Goal: Transaction & Acquisition: Purchase product/service

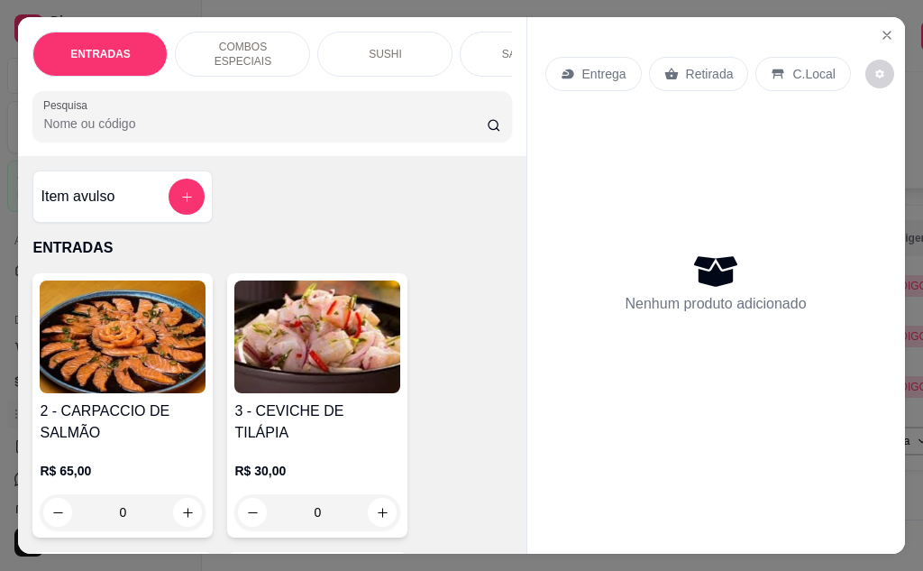
click at [278, 41] on p "COMBOS ESPECIAIS" at bounding box center [242, 54] width 105 height 29
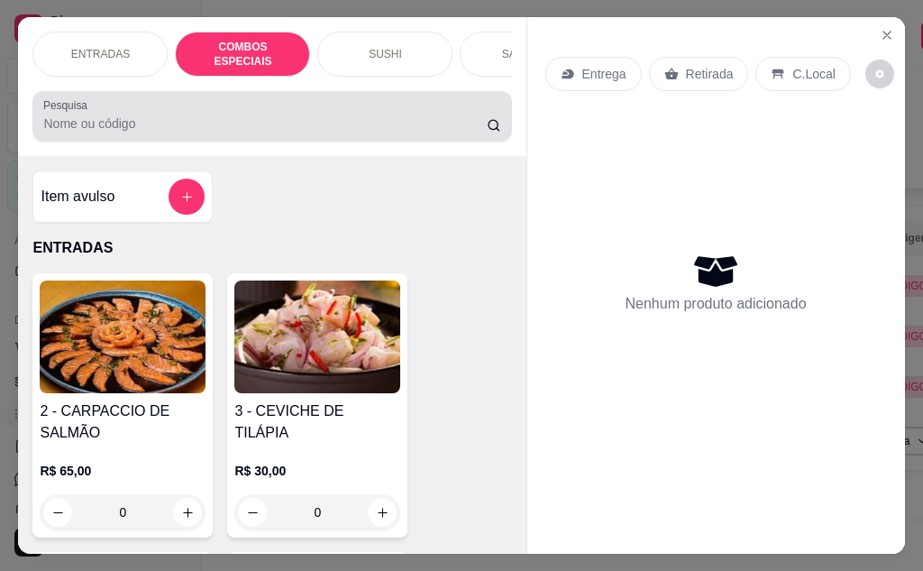
scroll to position [48, 0]
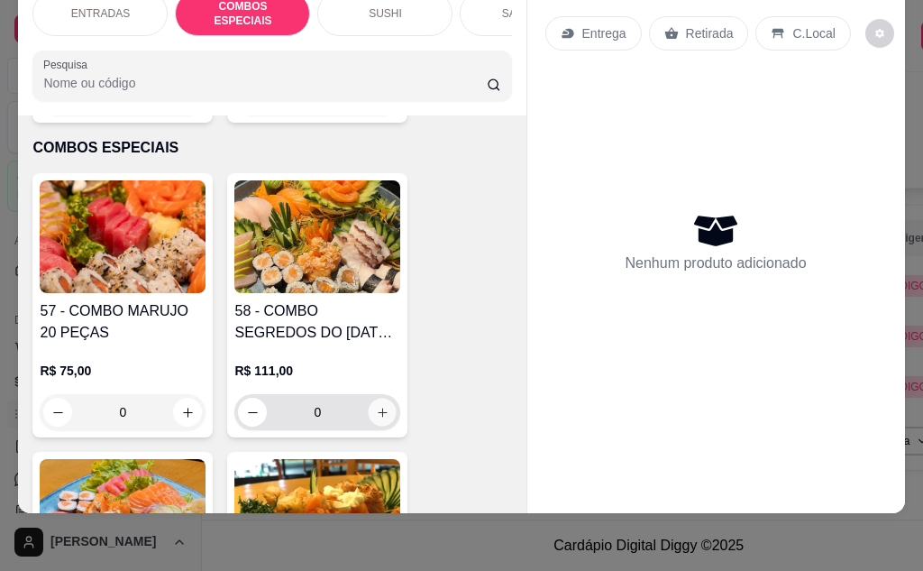
click at [375, 398] on button "increase-product-quantity" at bounding box center [383, 412] width 28 height 28
type input "1"
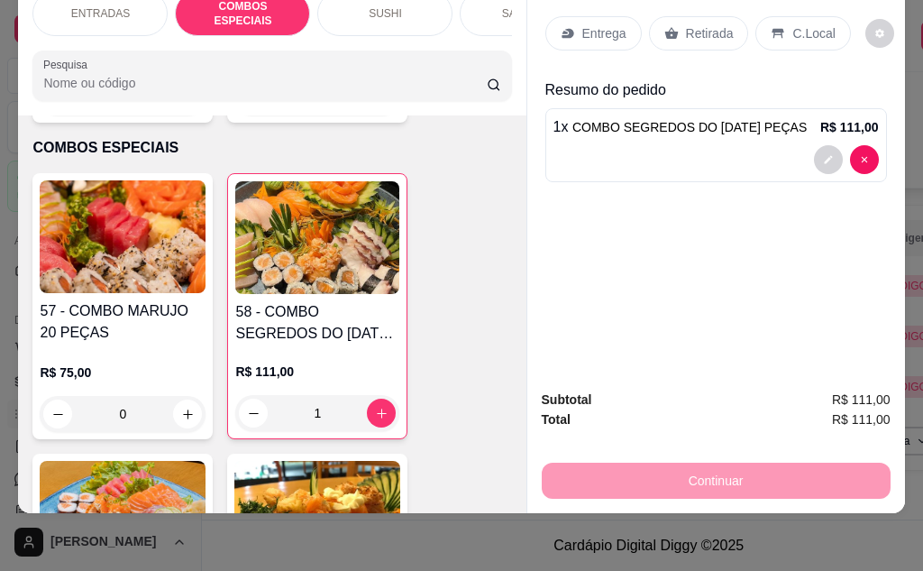
scroll to position [0, 0]
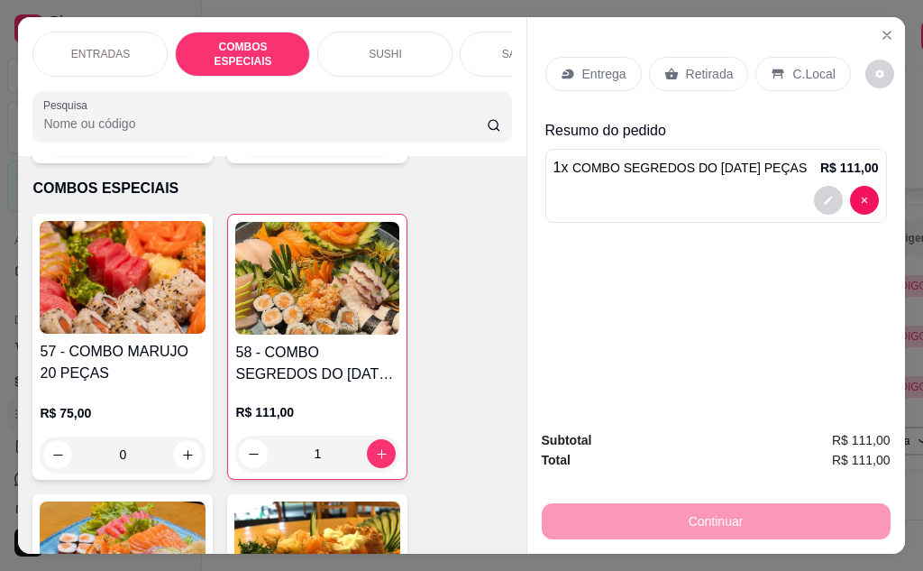
click at [585, 65] on p "Entrega" at bounding box center [605, 74] width 44 height 18
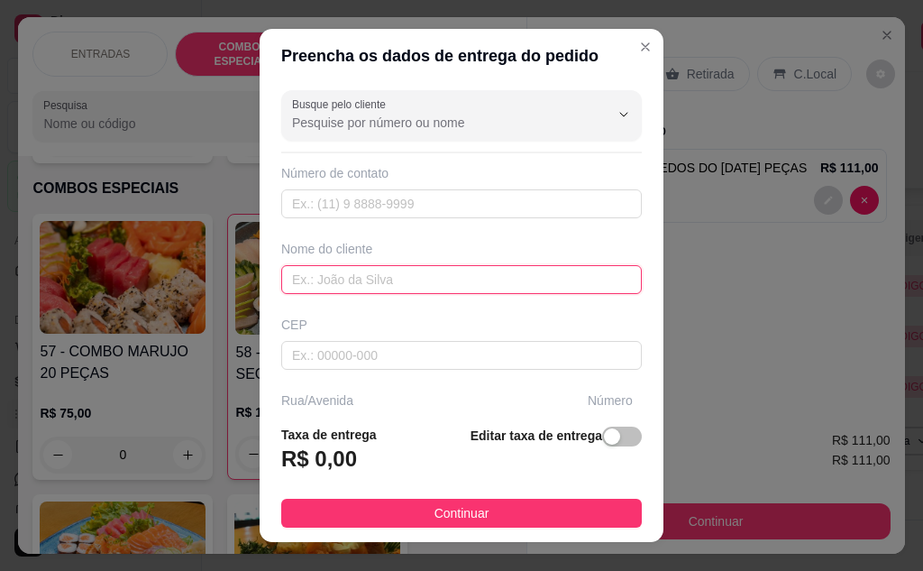
drag, startPoint x: 356, startPoint y: 203, endPoint x: 307, endPoint y: 270, distance: 83.1
click at [307, 269] on input "text" at bounding box center [461, 279] width 361 height 29
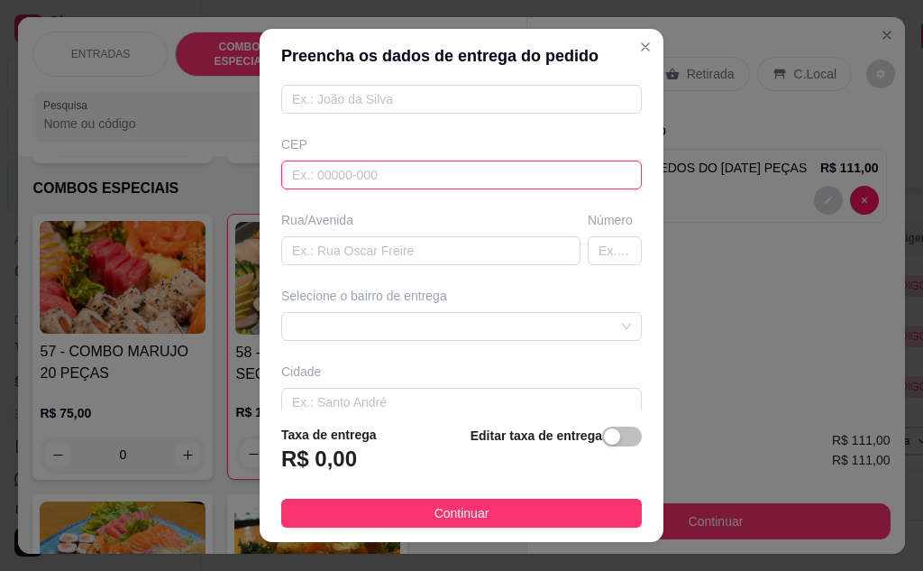
paste input "18273680"
type input "18273680"
type input "Rua Professor [PERSON_NAME]"
type input "18273680"
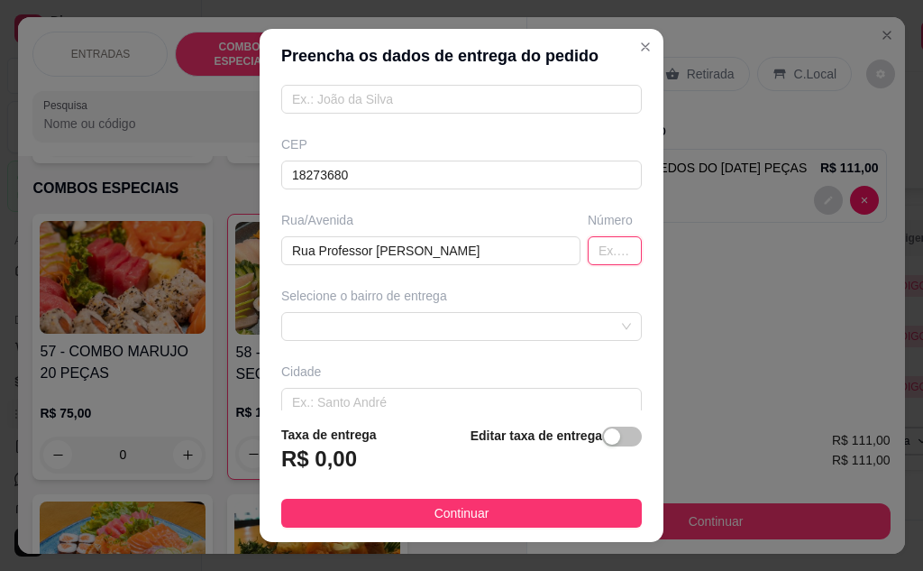
click at [588, 247] on input "text" at bounding box center [615, 250] width 54 height 29
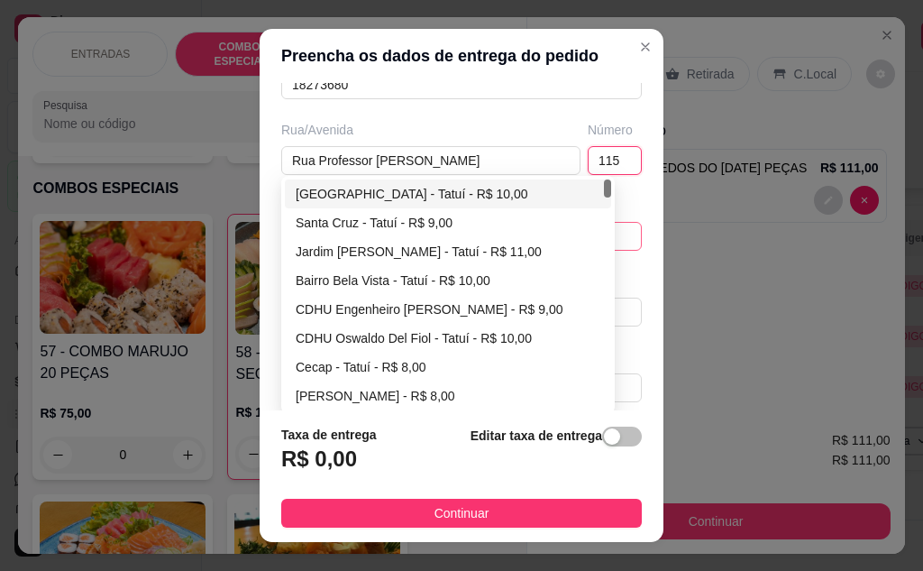
click at [470, 238] on div "68770920fee7c0140e060598 68770955fee7c0140e06059e [GEOGRAPHIC_DATA] - [GEOGRAPH…" at bounding box center [461, 236] width 361 height 29
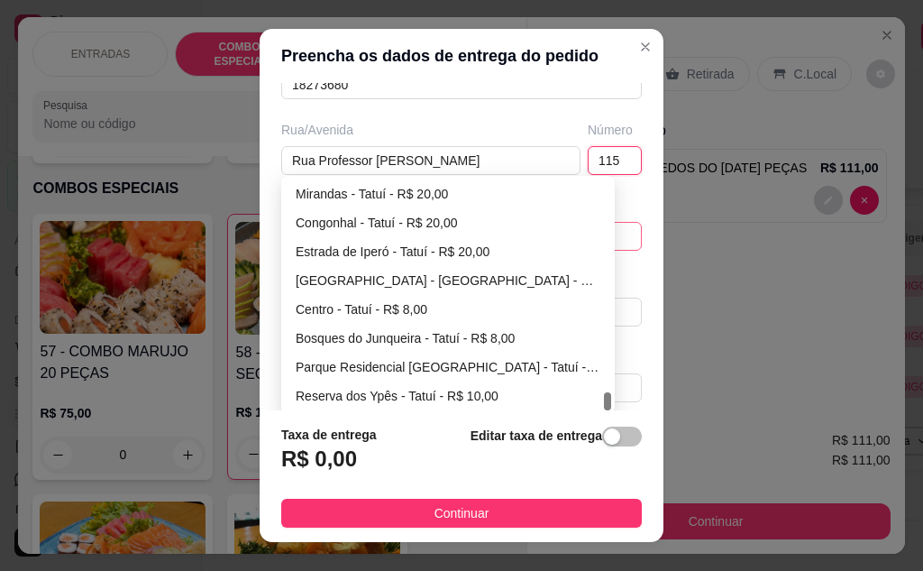
scroll to position [283, 0]
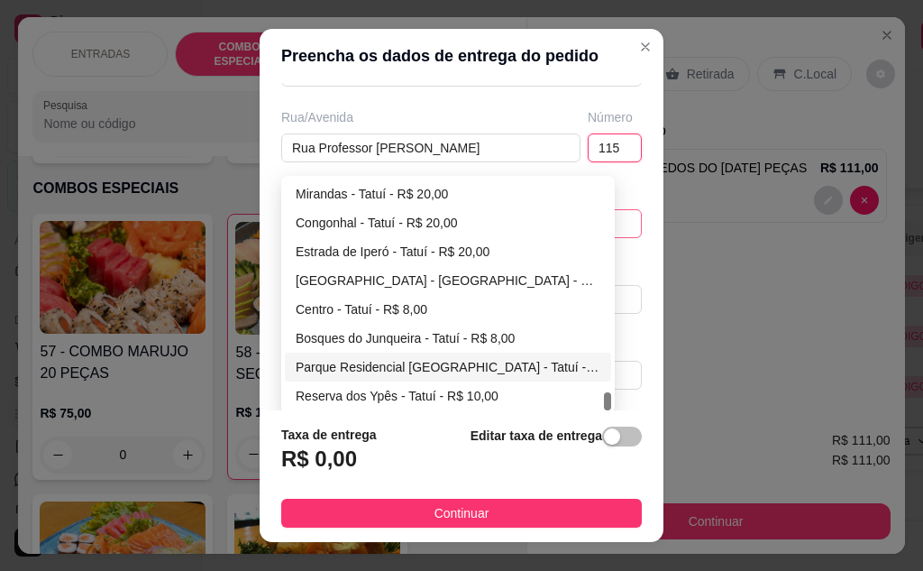
type input "115"
click at [443, 368] on div "Parque Residencial [GEOGRAPHIC_DATA] - Tatuí - R$ 20,00" at bounding box center [448, 367] width 305 height 20
type input "Tatuí"
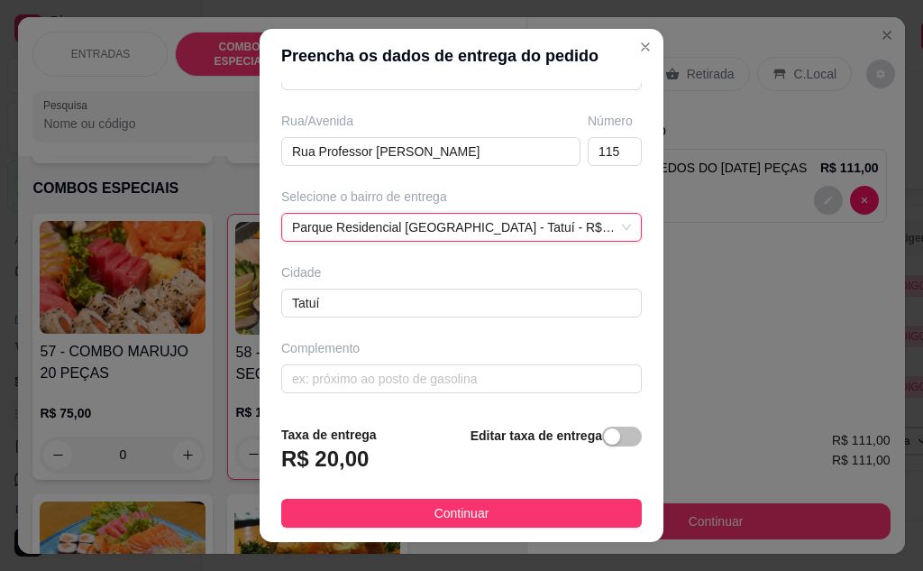
scroll to position [10, 0]
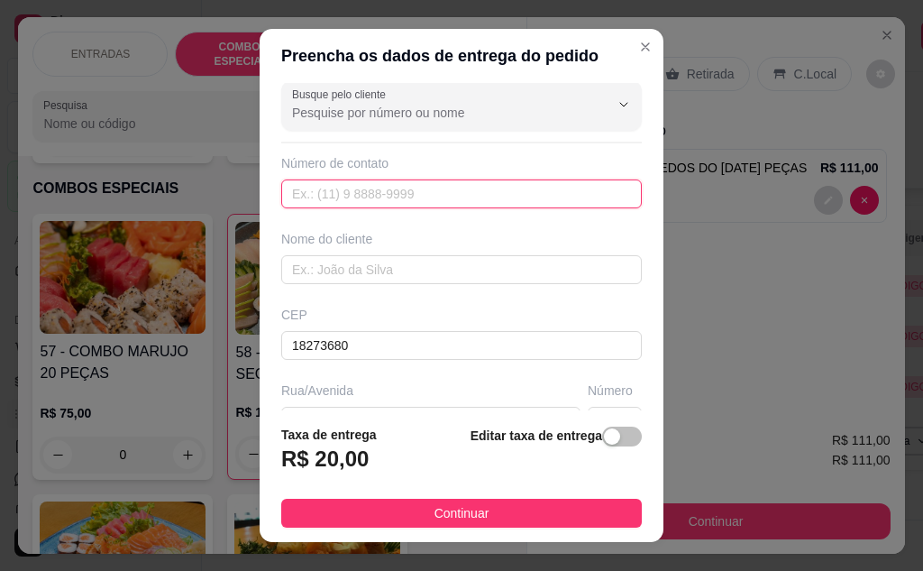
paste input "[PHONE_NUMBER]"
type input "[PHONE_NUMBER]"
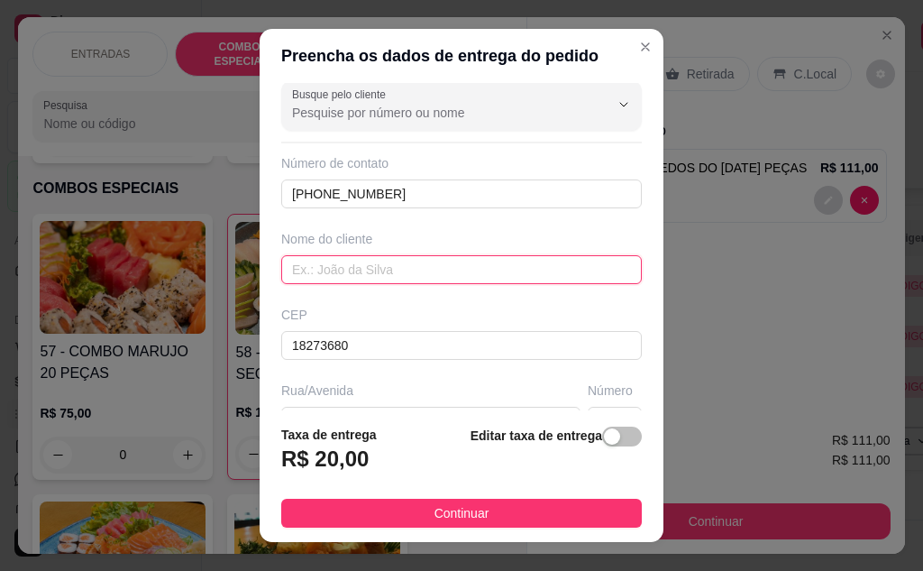
click at [381, 279] on input "text" at bounding box center [461, 269] width 361 height 29
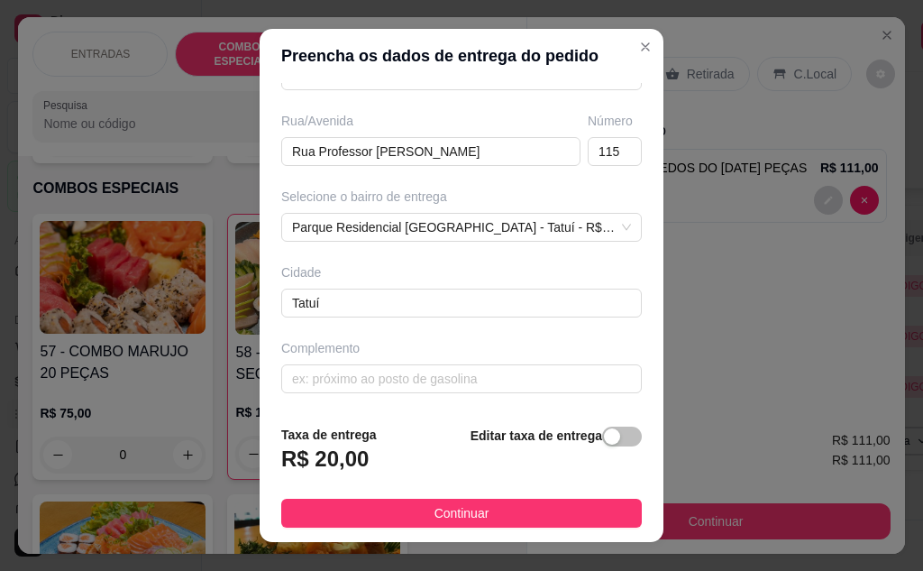
scroll to position [0, 0]
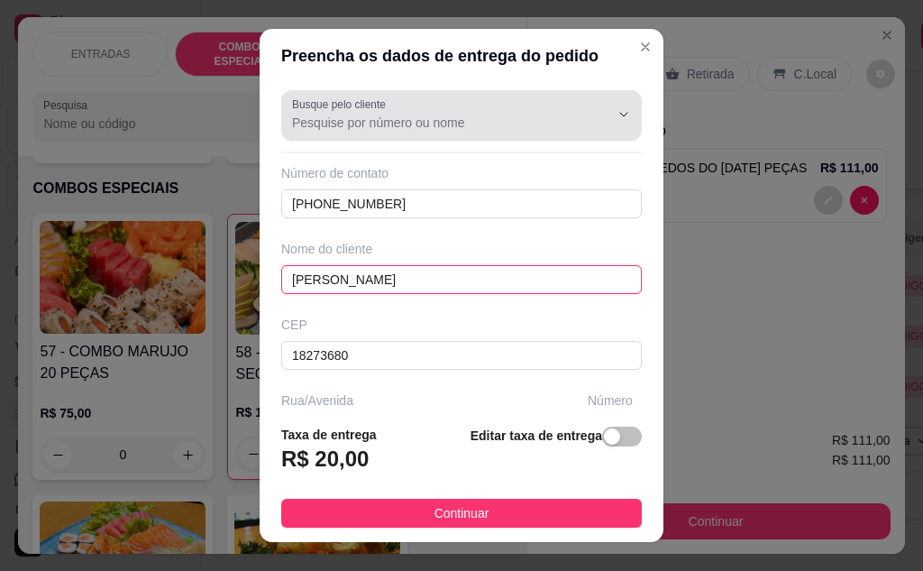
type input "[PERSON_NAME]"
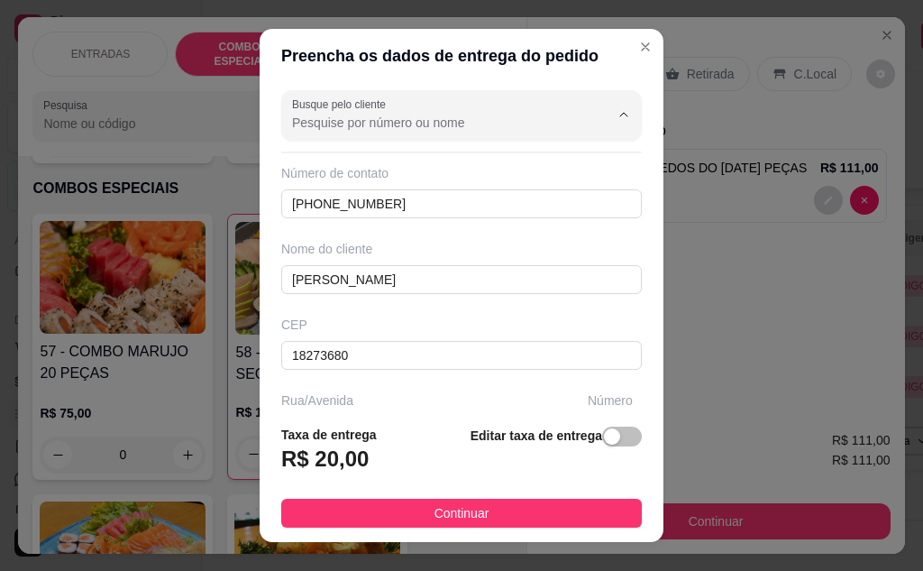
click at [325, 126] on input "Busque pelo cliente" at bounding box center [436, 123] width 289 height 18
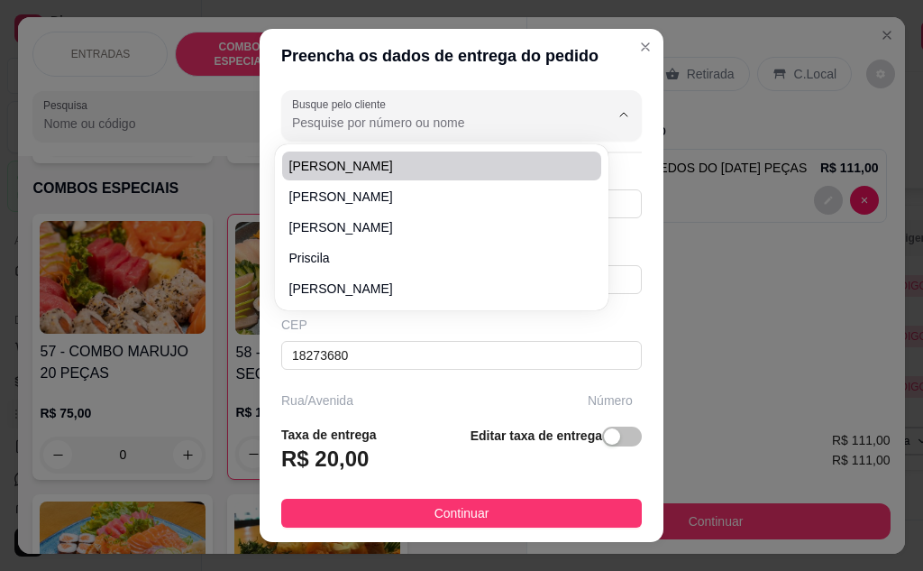
click at [411, 116] on input "Busque pelo cliente" at bounding box center [436, 123] width 289 height 18
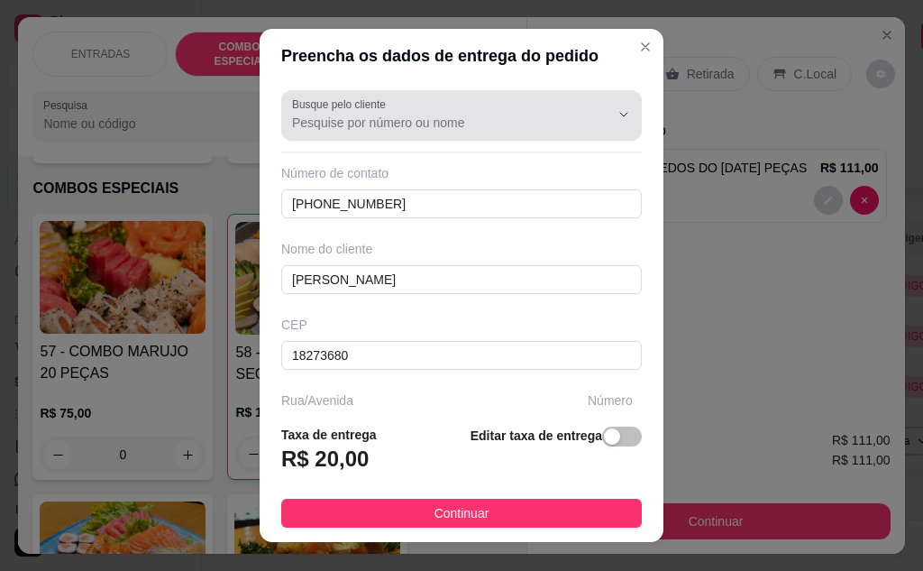
click at [592, 115] on icon "Show suggestions" at bounding box center [599, 114] width 14 height 14
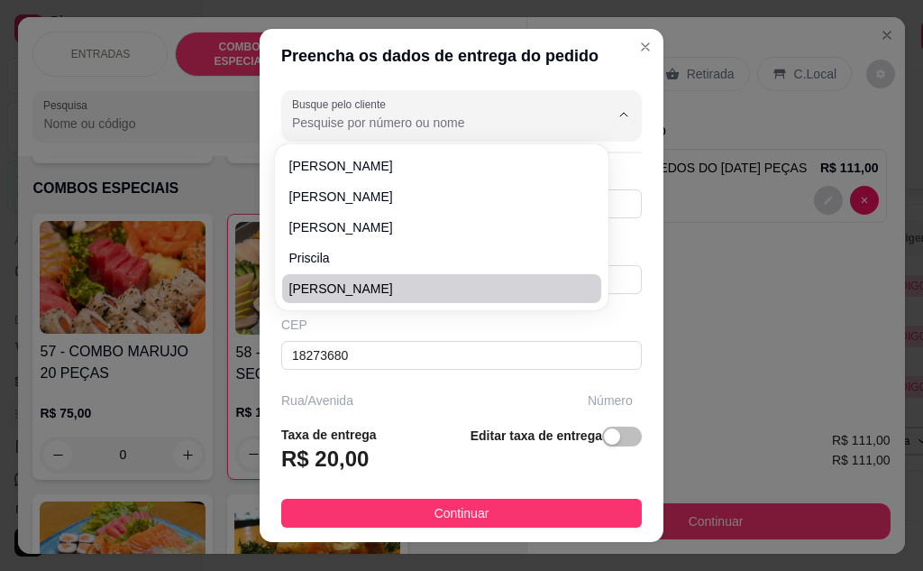
click at [467, 375] on div "Busque pelo cliente Número de contato [PHONE_NUMBER] Nome do cliente [PERSON_NA…" at bounding box center [462, 247] width 404 height 328
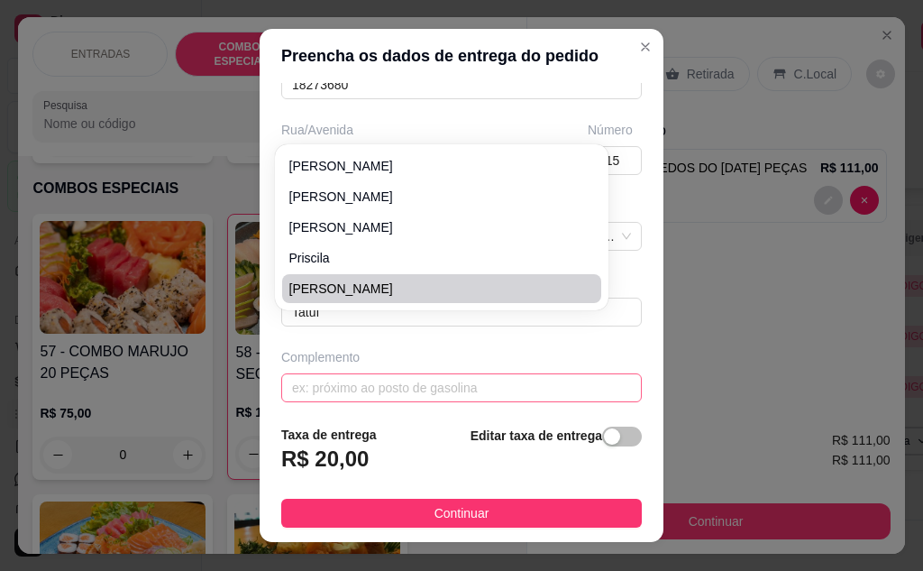
scroll to position [280, 0]
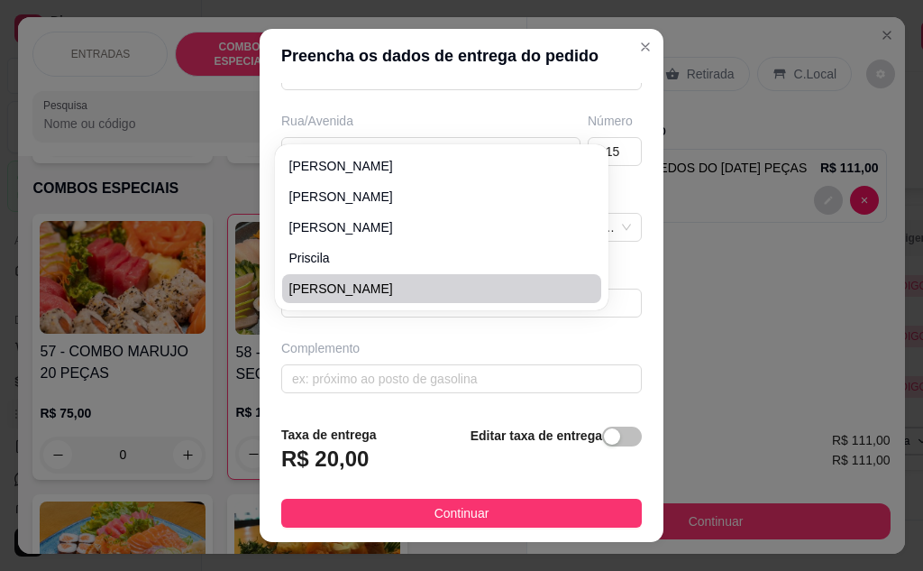
click at [429, 328] on div "Busque pelo cliente Número de contato [PHONE_NUMBER] Nome do cliente [PERSON_NA…" at bounding box center [462, 247] width 404 height 328
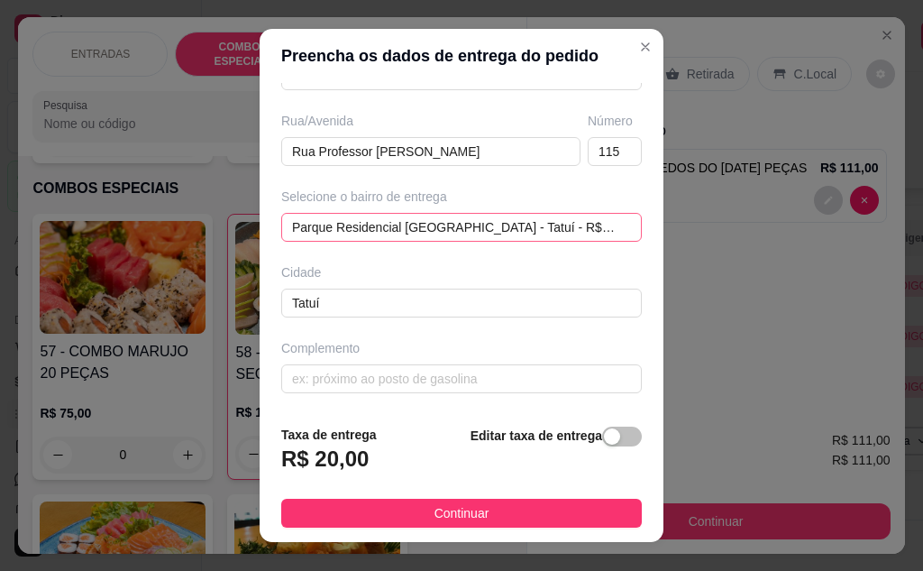
click at [604, 219] on div "Parque Residencial [GEOGRAPHIC_DATA] - Tatuí - R$ 20,00 688023a82854a994dc8ecf2…" at bounding box center [461, 227] width 361 height 29
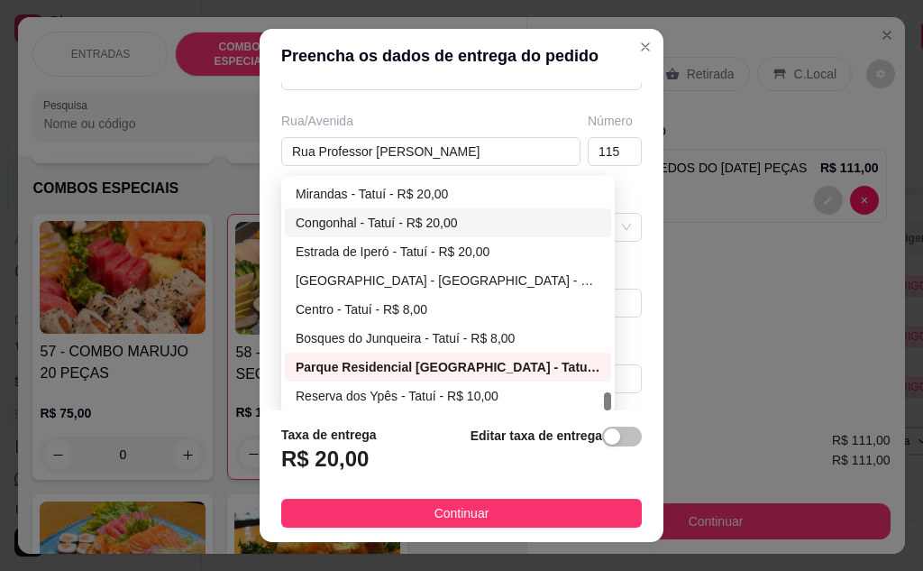
click at [474, 120] on div "Rua/Avenida" at bounding box center [430, 121] width 299 height 18
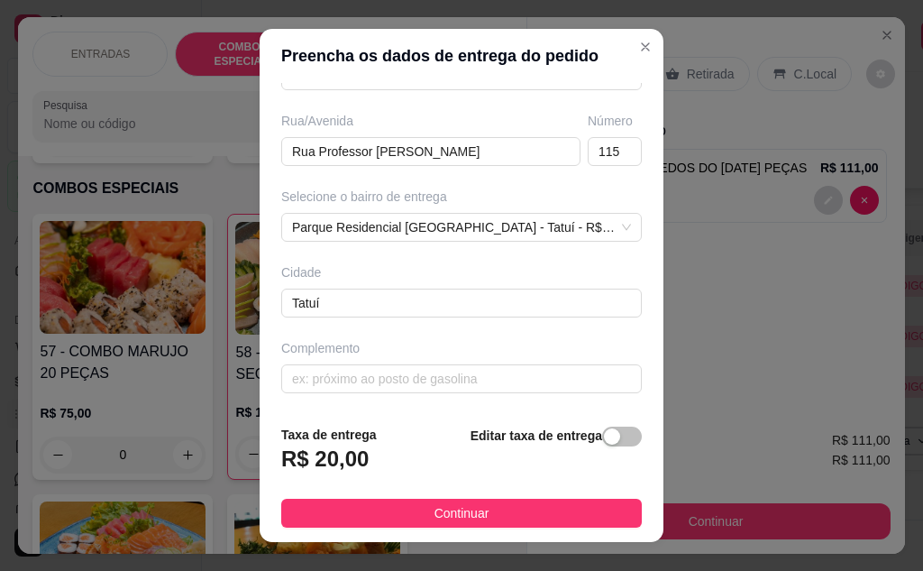
click at [443, 512] on span "Continuar" at bounding box center [462, 513] width 55 height 20
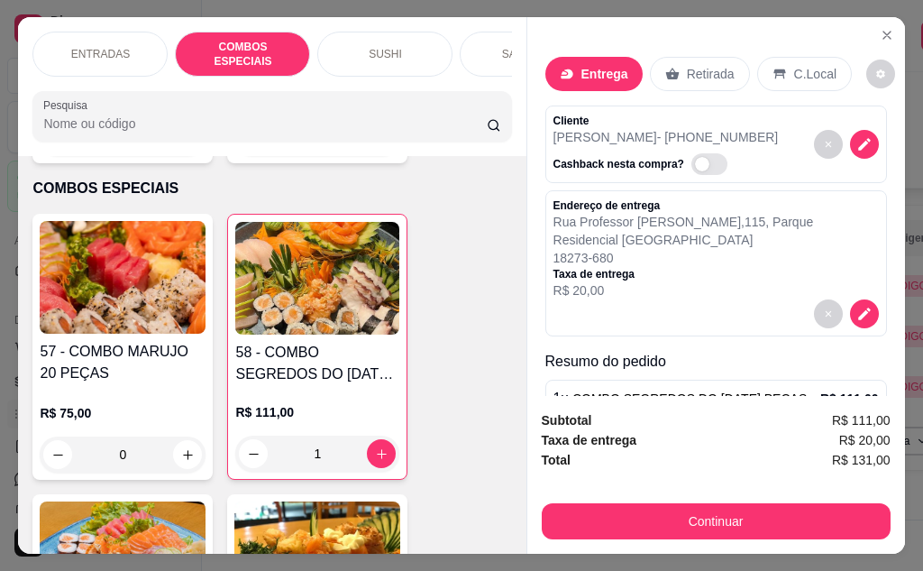
scroll to position [83, 0]
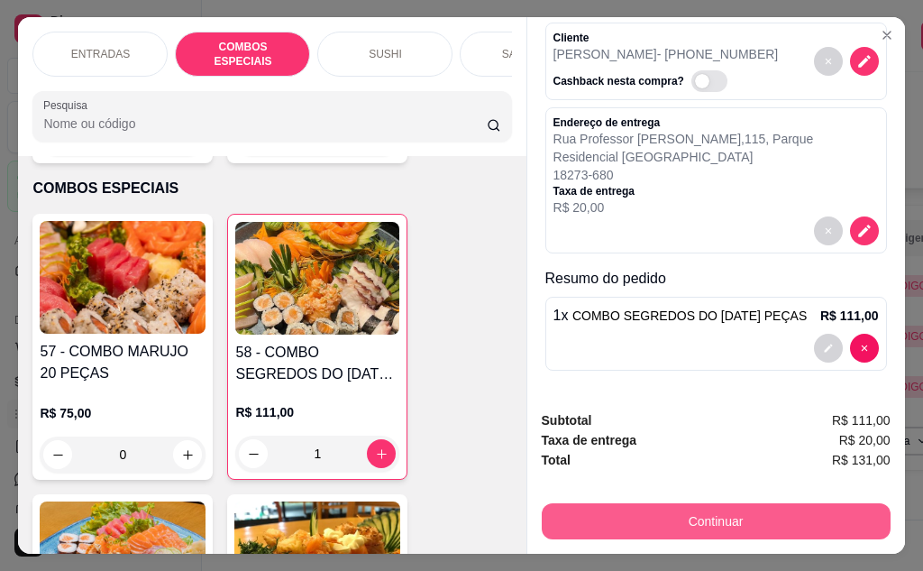
click at [736, 503] on button "Continuar" at bounding box center [716, 521] width 349 height 36
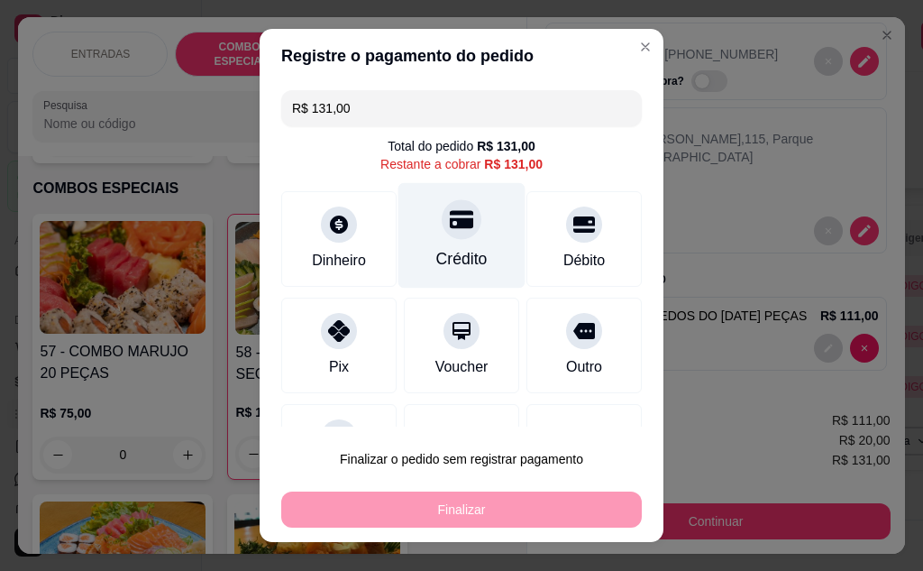
click at [452, 227] on icon at bounding box center [461, 219] width 23 height 18
type input "R$ 0,00"
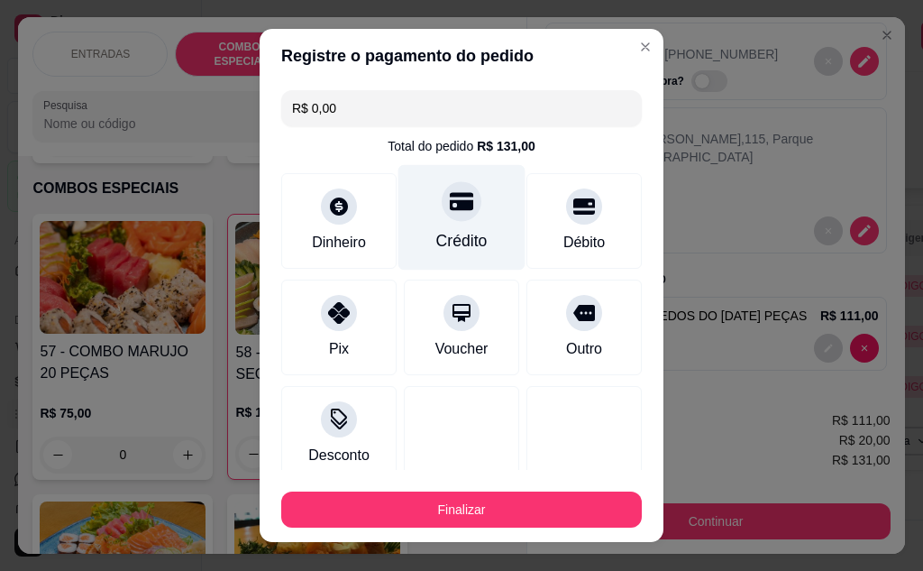
click at [442, 216] on div at bounding box center [462, 201] width 40 height 40
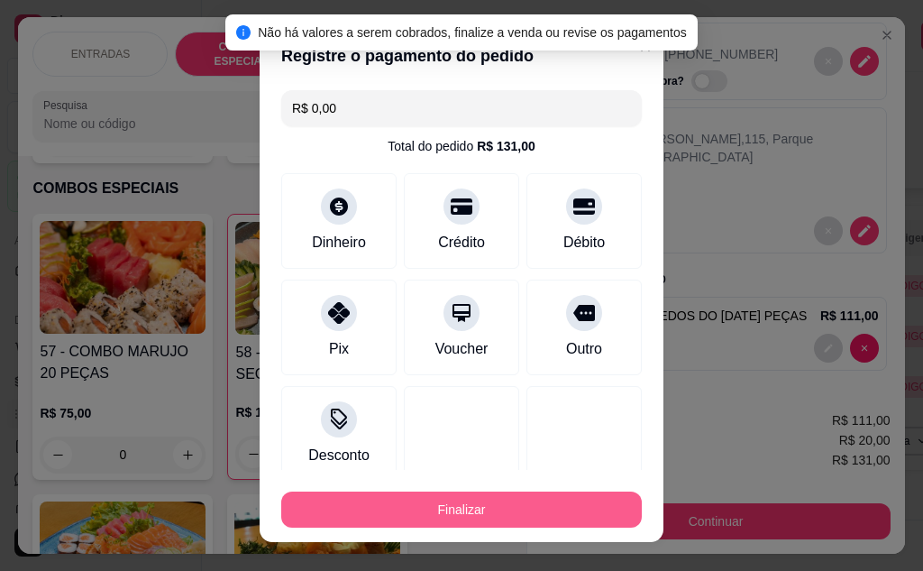
click at [439, 519] on button "Finalizar" at bounding box center [461, 509] width 361 height 36
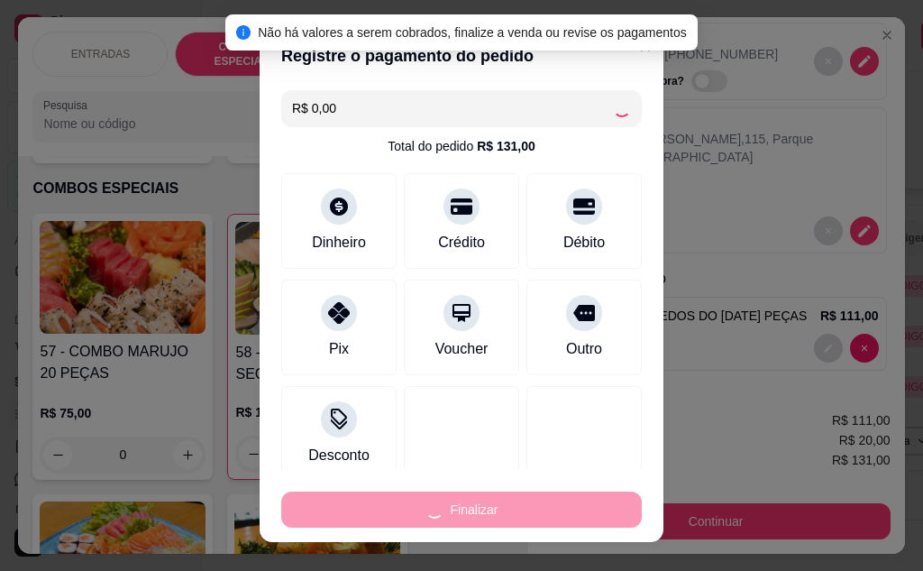
type input "0"
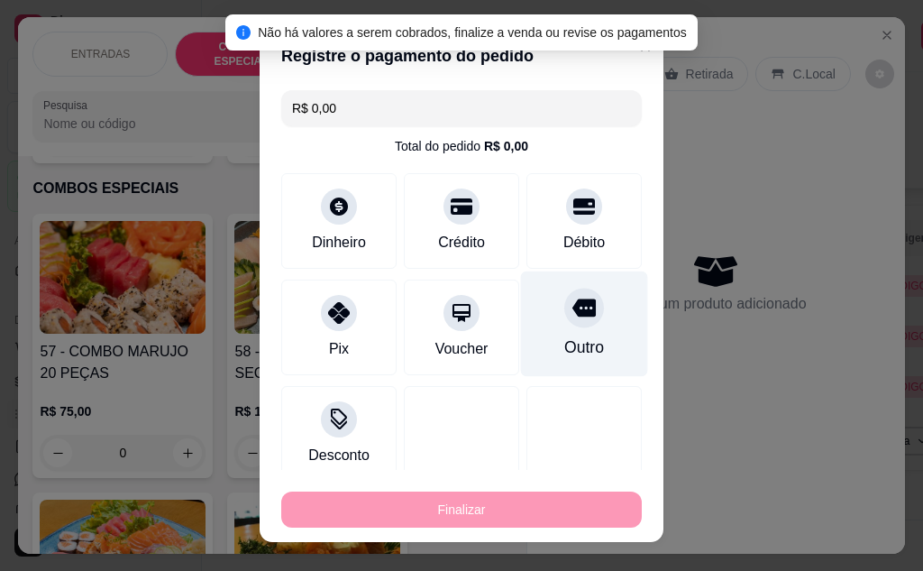
type input "-R$ 131,00"
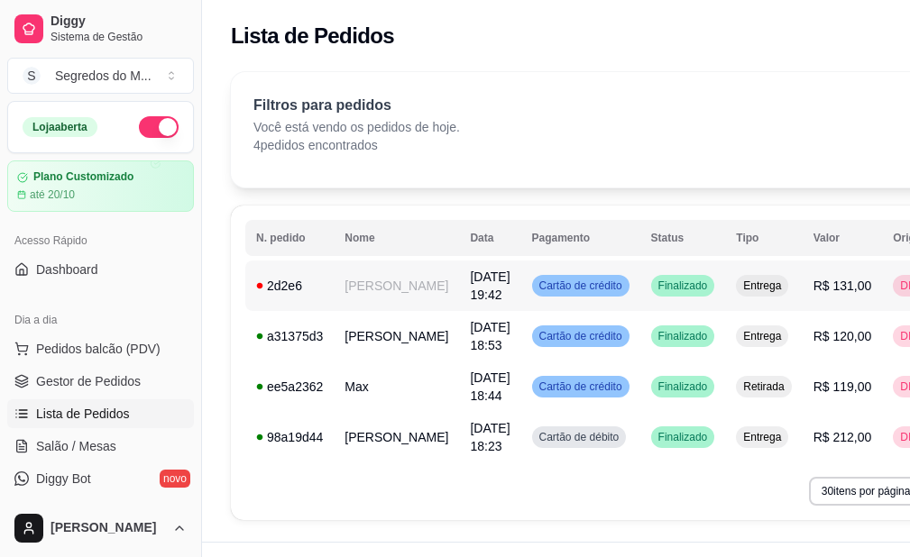
click at [665, 291] on span "Finalizado" at bounding box center [683, 286] width 57 height 14
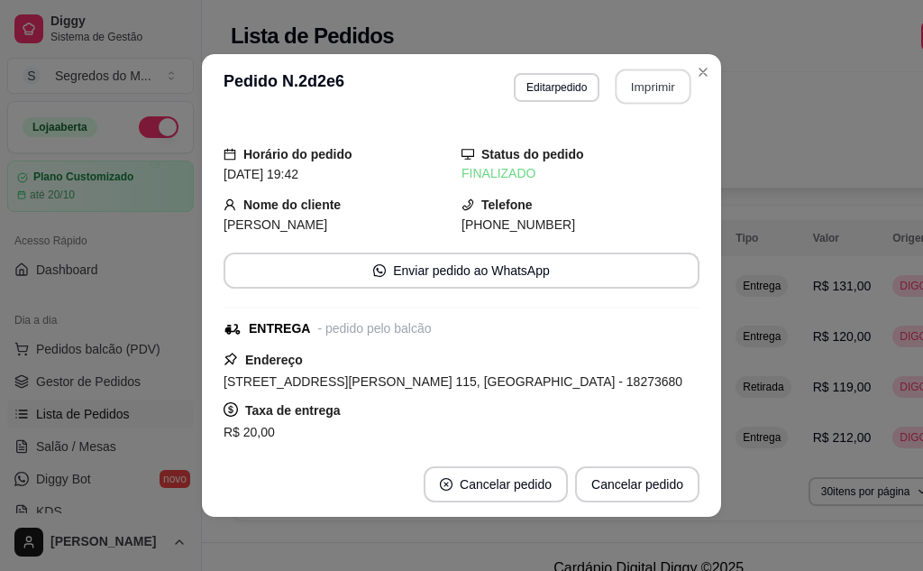
click at [656, 82] on button "Imprimir" at bounding box center [654, 86] width 76 height 35
